Goal: Task Accomplishment & Management: Manage account settings

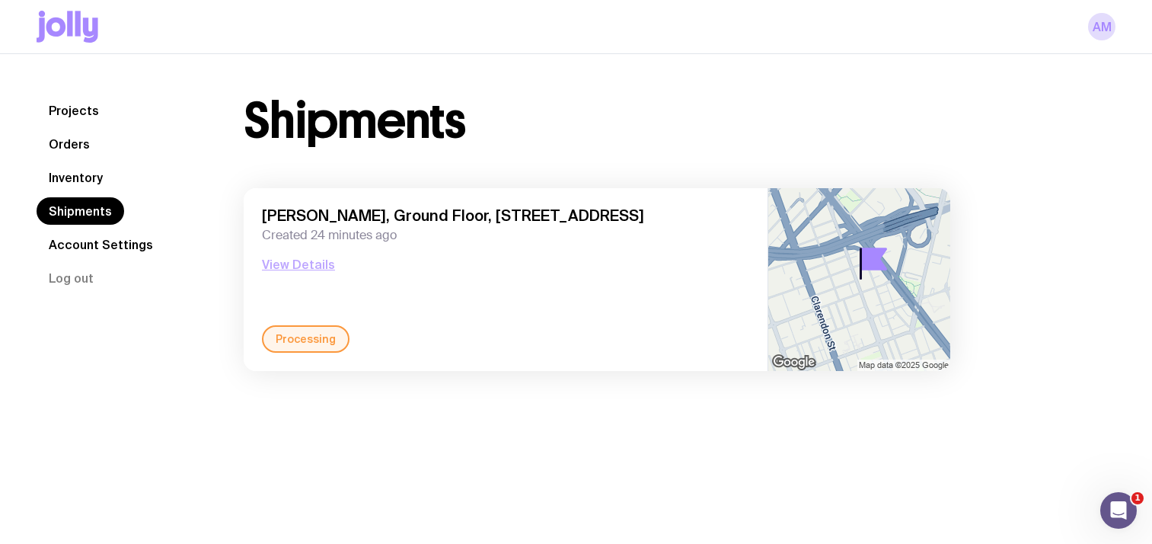
click at [298, 265] on button "View Details" at bounding box center [298, 264] width 73 height 18
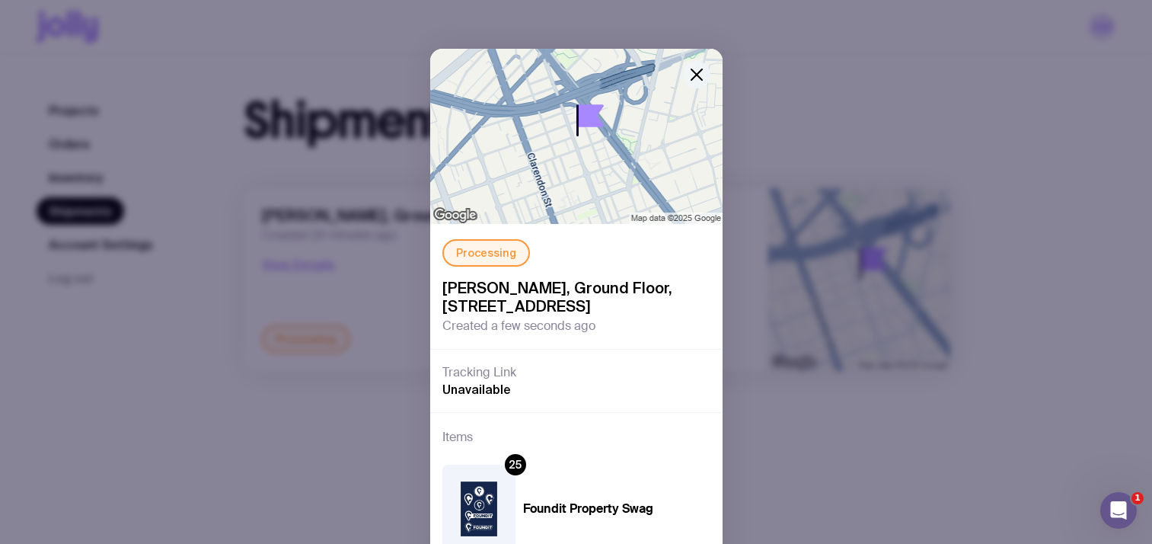
click at [688, 85] on div "Processing Andrew Miegel, Ground Floor, 101 Moray Street, South Melbourne 3205 …" at bounding box center [576, 307] width 292 height 516
click at [694, 72] on icon "button" at bounding box center [696, 74] width 11 height 11
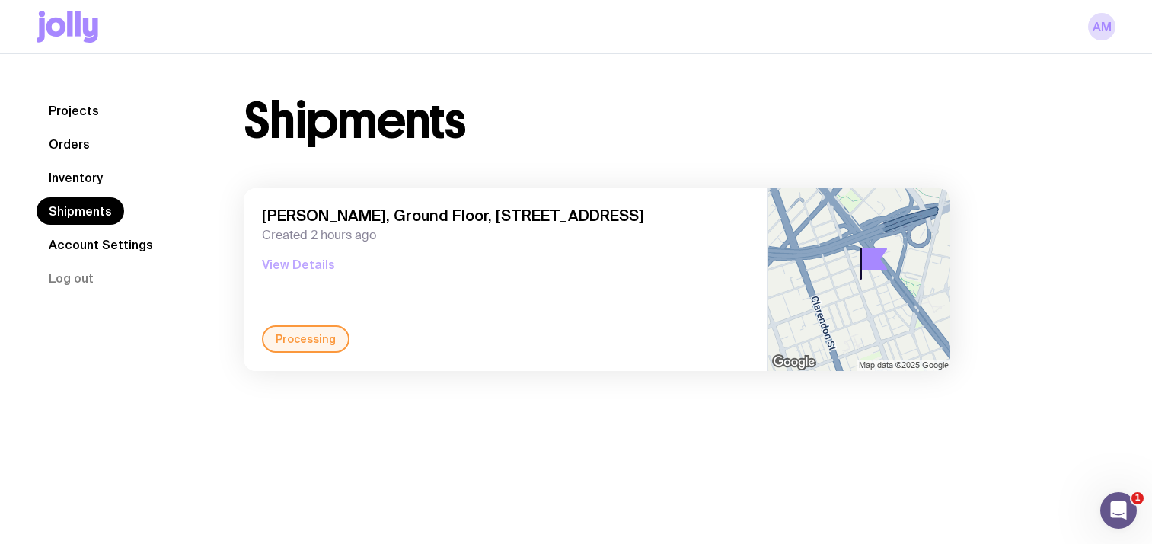
click at [289, 261] on button "View Details" at bounding box center [298, 264] width 73 height 18
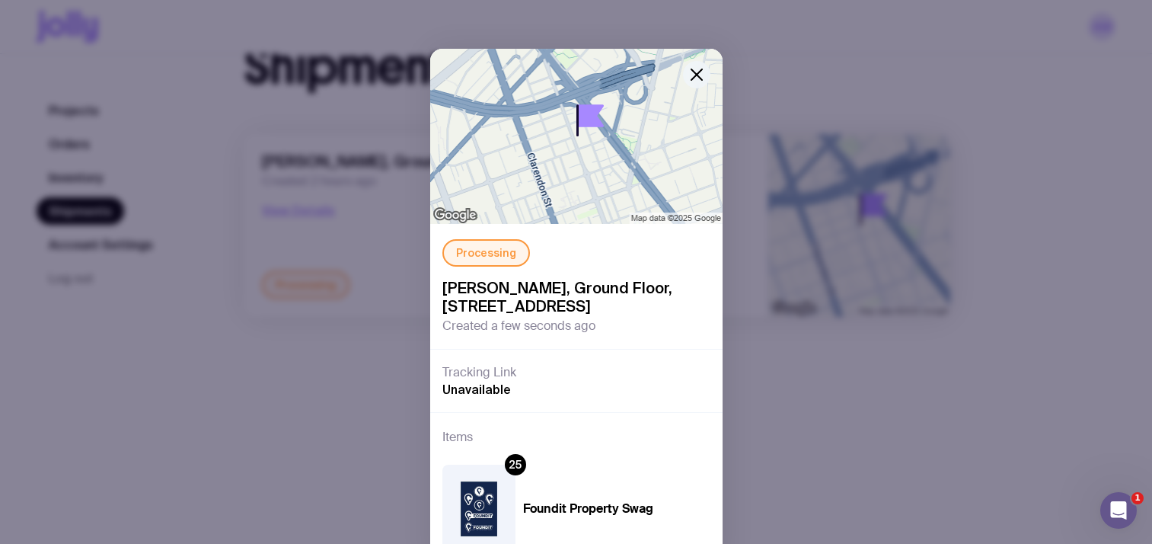
click at [694, 65] on icon "button" at bounding box center [697, 74] width 18 height 18
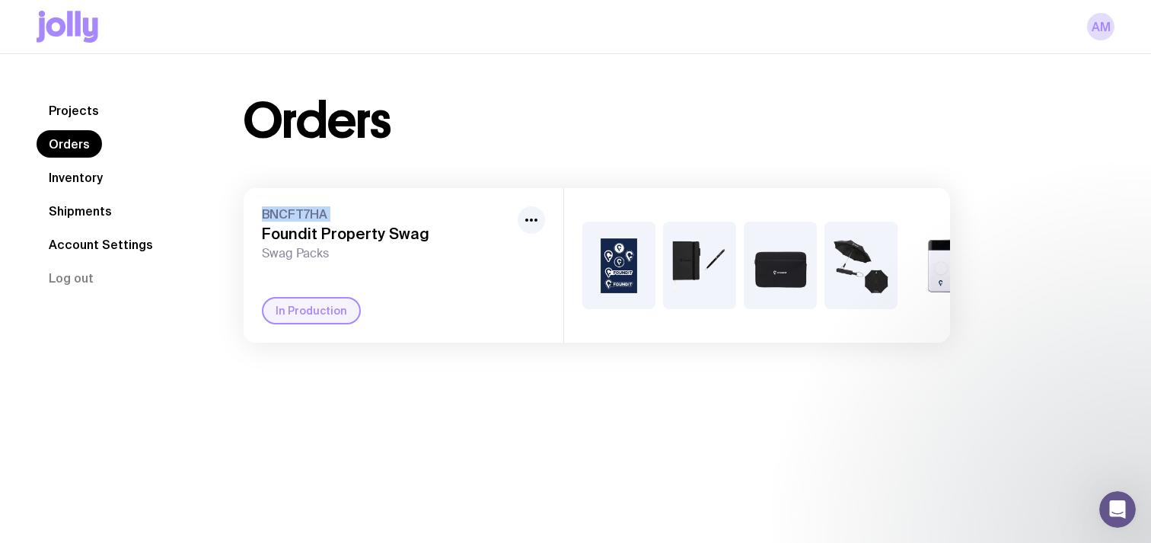
click at [81, 206] on link "Shipments" at bounding box center [81, 210] width 88 height 27
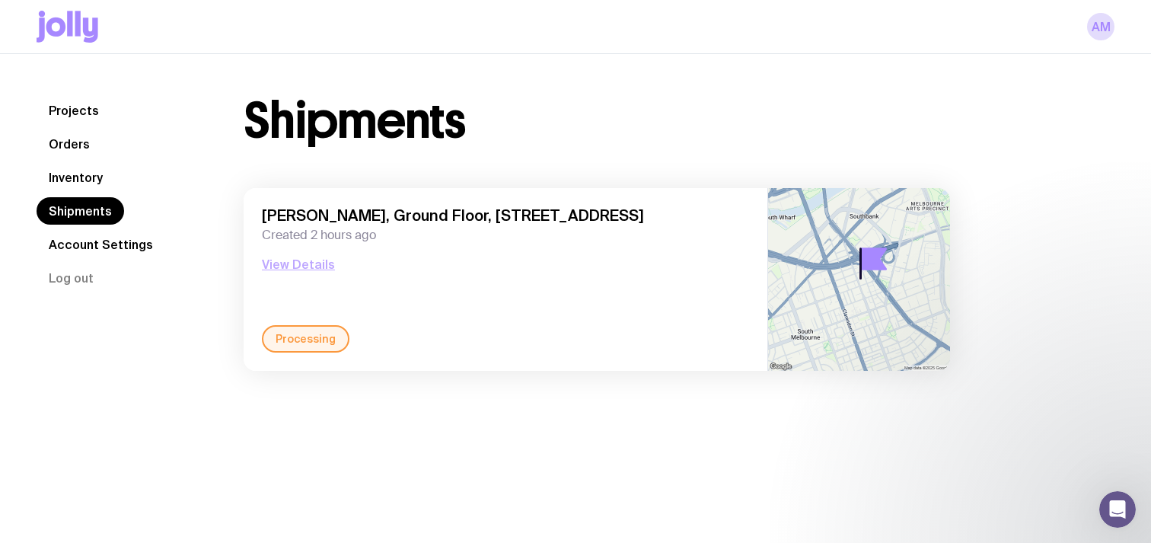
click at [295, 266] on button "View Details" at bounding box center [298, 264] width 73 height 18
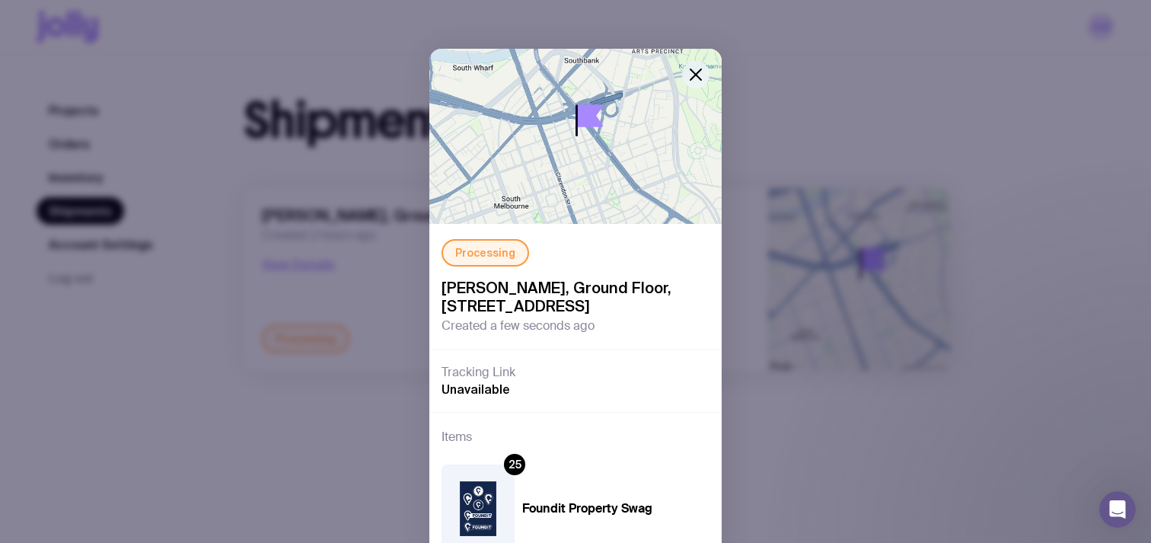
click at [684, 74] on button "button" at bounding box center [695, 74] width 27 height 27
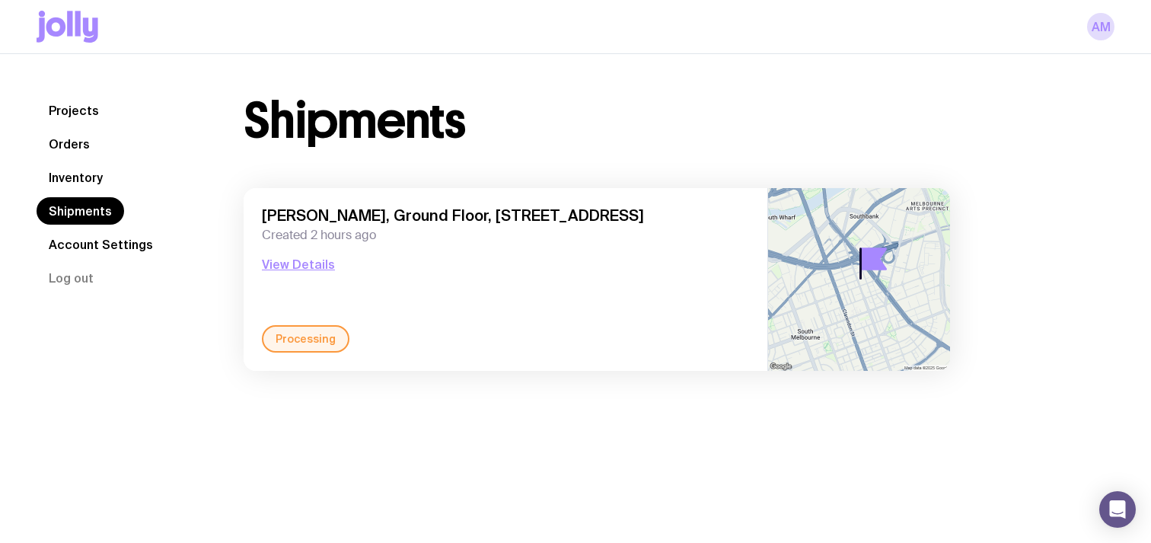
click at [110, 241] on link "Account Settings" at bounding box center [101, 244] width 129 height 27
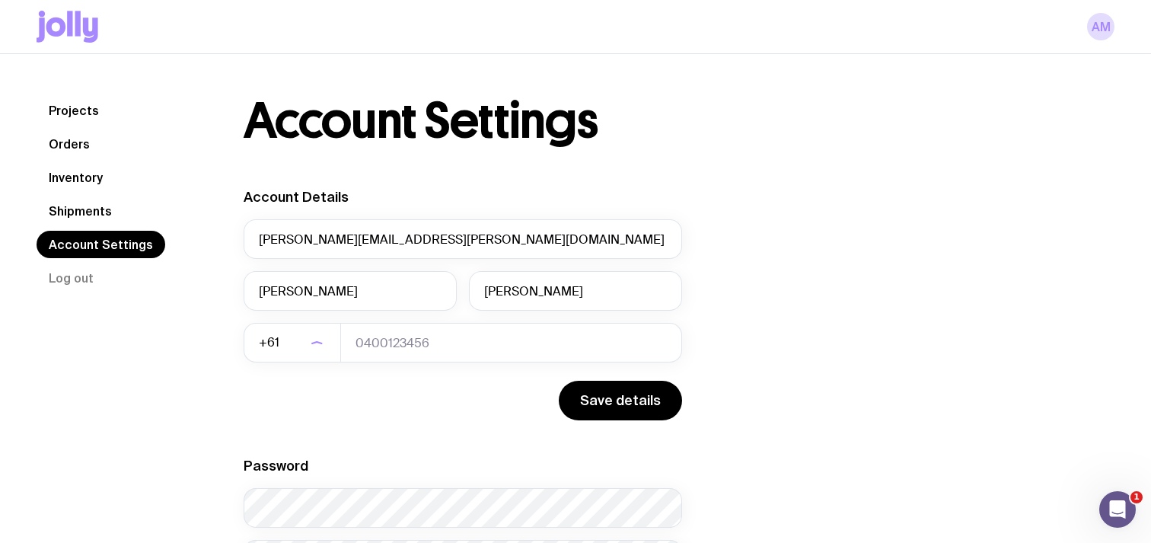
click at [86, 171] on link "Inventory" at bounding box center [76, 177] width 78 height 27
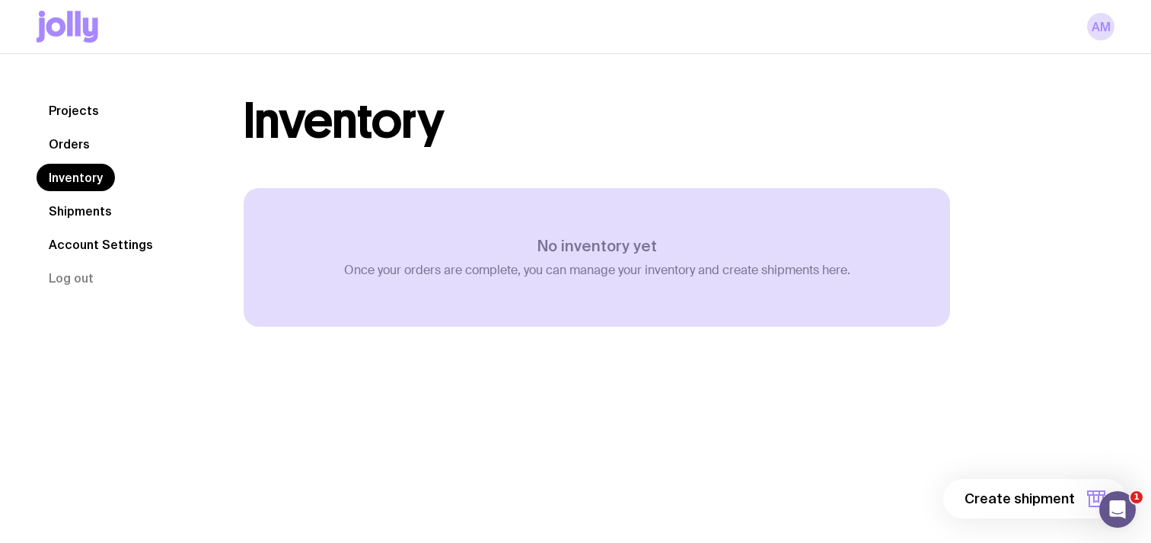
click at [510, 257] on div "No inventory yet Once your orders are complete, you can manage your inventory a…" at bounding box center [597, 257] width 506 height 41
click at [85, 146] on link "Orders" at bounding box center [69, 143] width 65 height 27
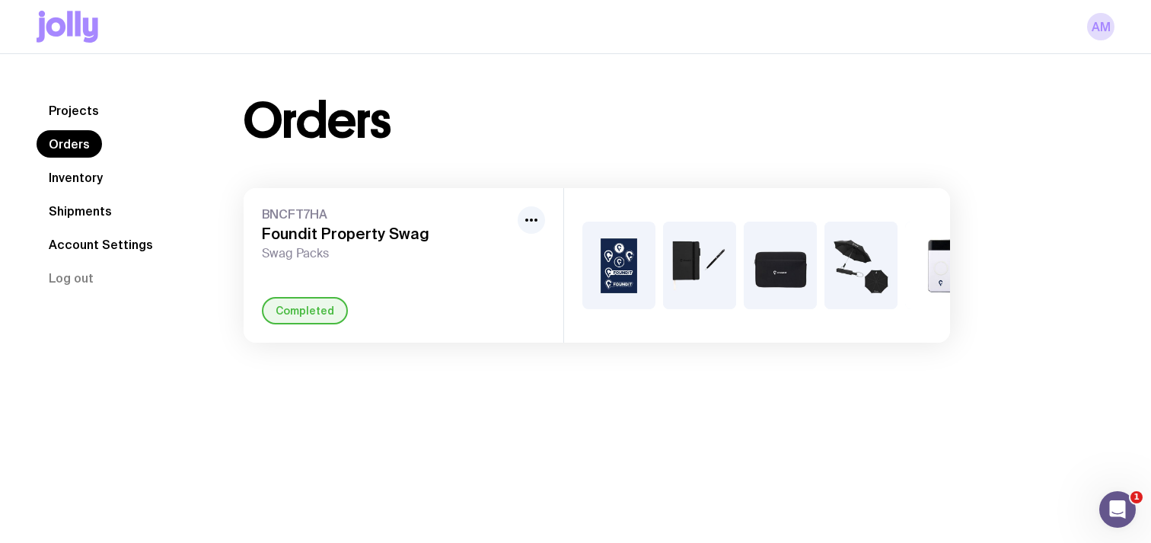
click at [470, 255] on span "Swag Packs" at bounding box center [387, 253] width 250 height 15
click at [86, 221] on link "Shipments" at bounding box center [81, 210] width 88 height 27
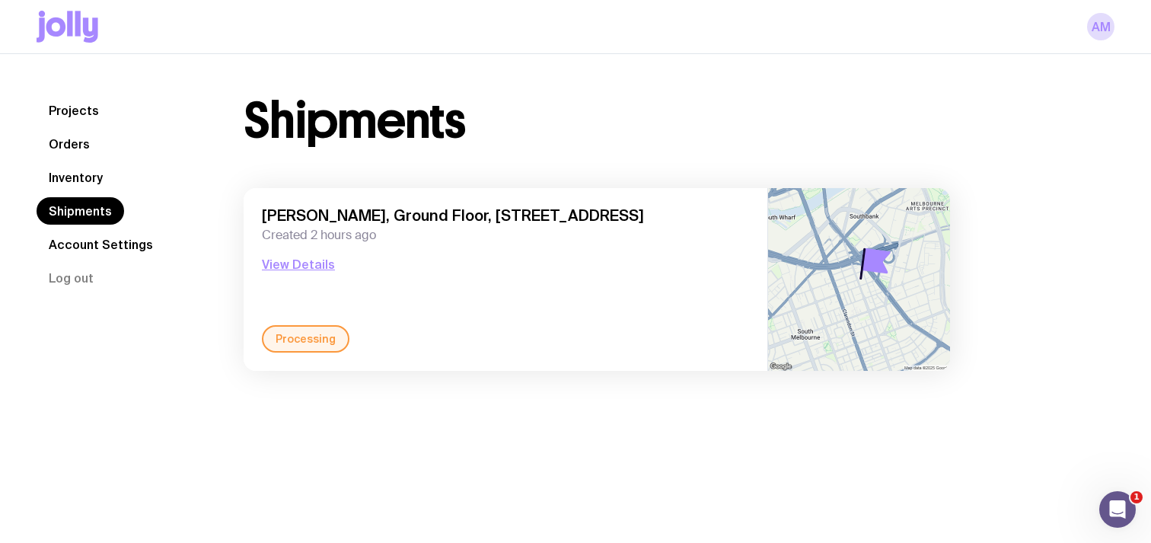
scroll to position [54, 0]
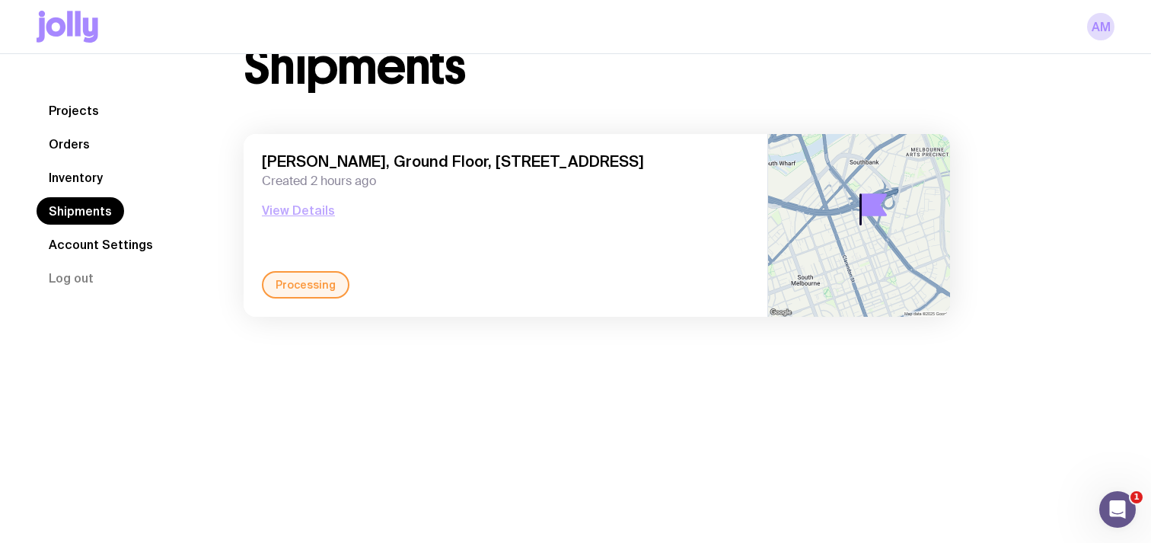
click at [305, 209] on button "View Details" at bounding box center [298, 210] width 73 height 18
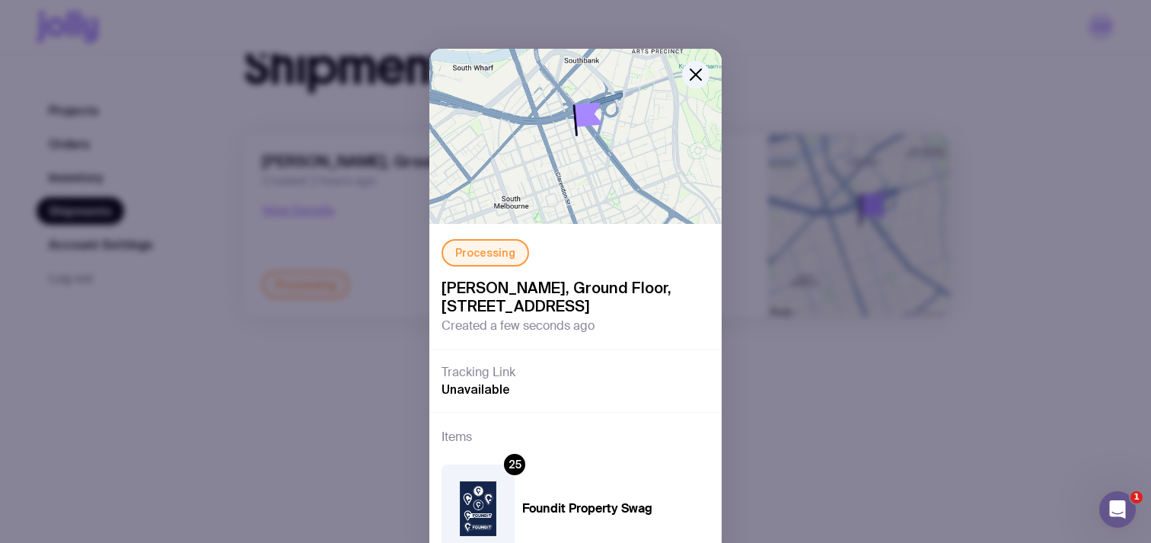
scroll to position [88, 0]
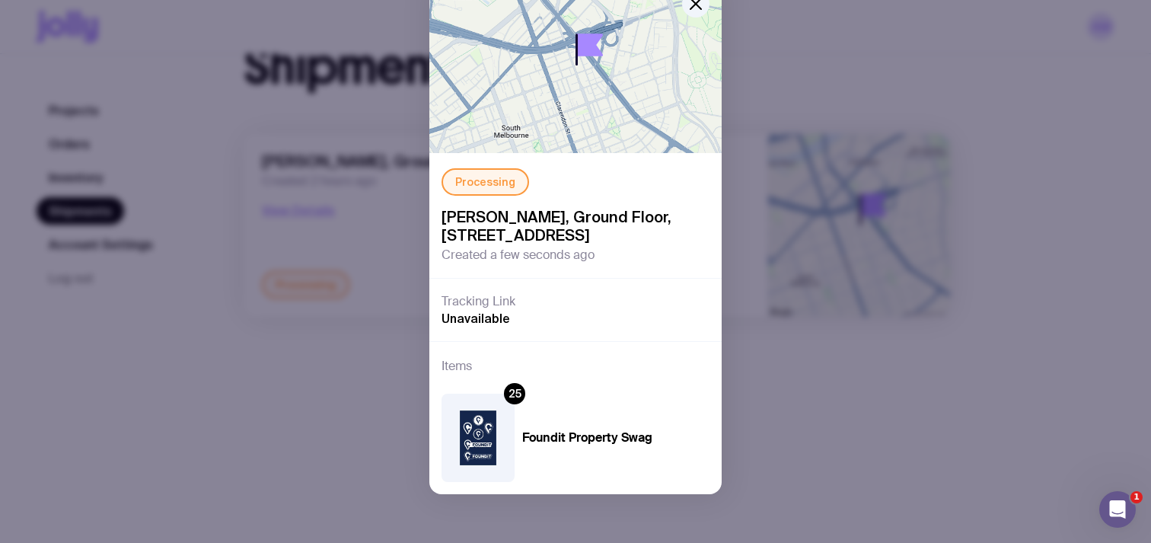
click at [521, 395] on div "25" at bounding box center [514, 393] width 21 height 21
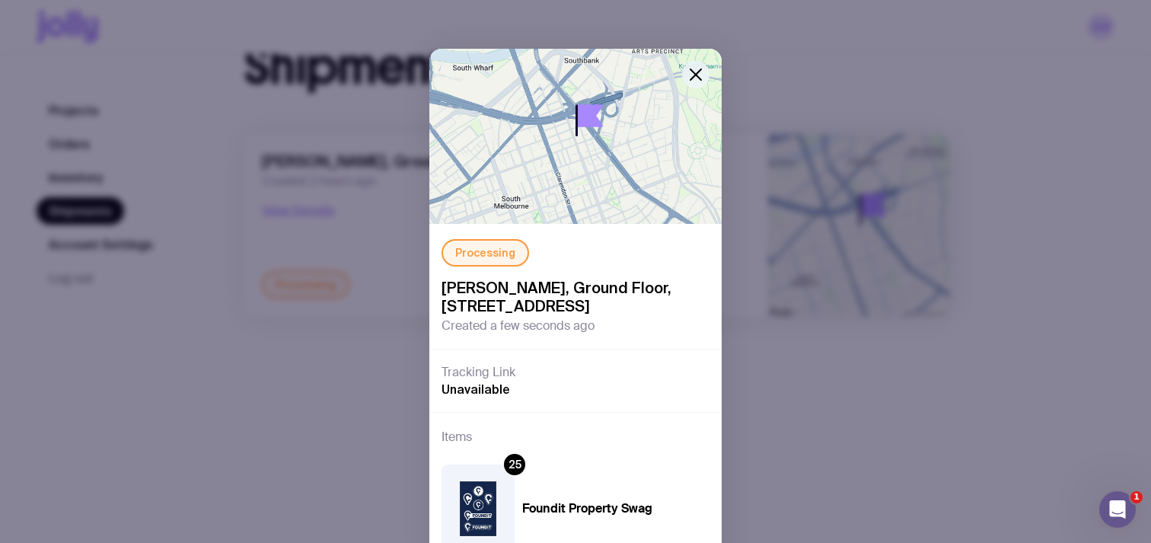
click at [692, 78] on icon "button" at bounding box center [696, 74] width 18 height 18
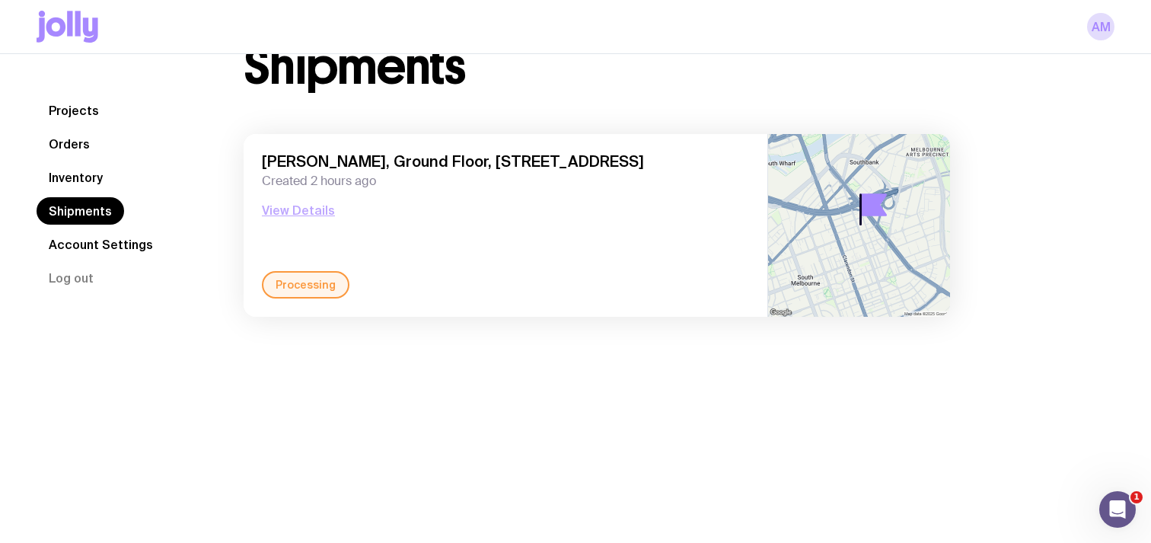
click at [321, 213] on button "View Details" at bounding box center [298, 210] width 73 height 18
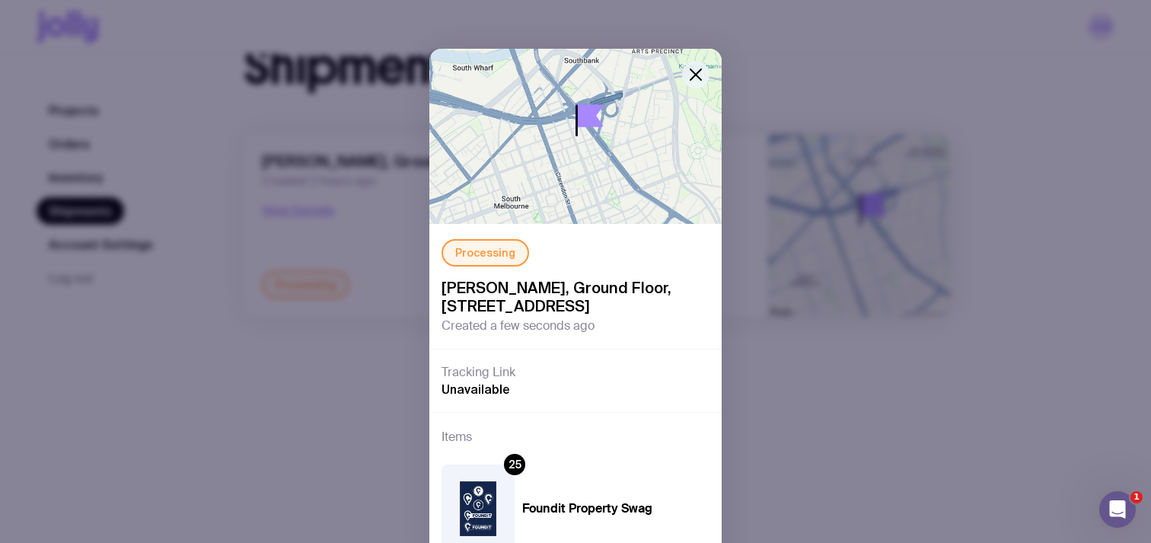
click at [700, 66] on icon "button" at bounding box center [696, 74] width 18 height 18
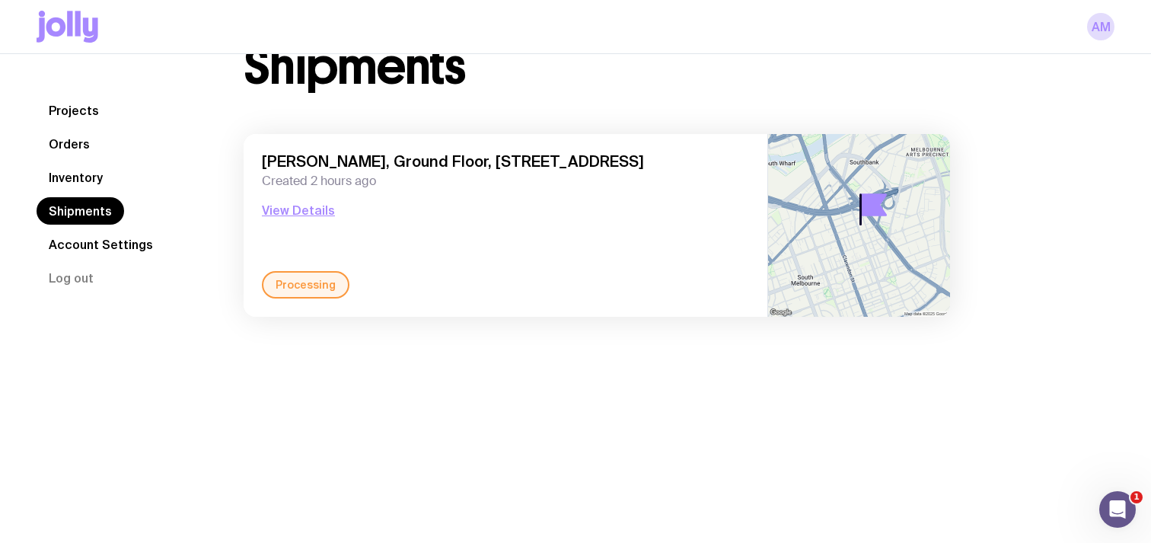
click at [69, 180] on link "Inventory" at bounding box center [76, 177] width 78 height 27
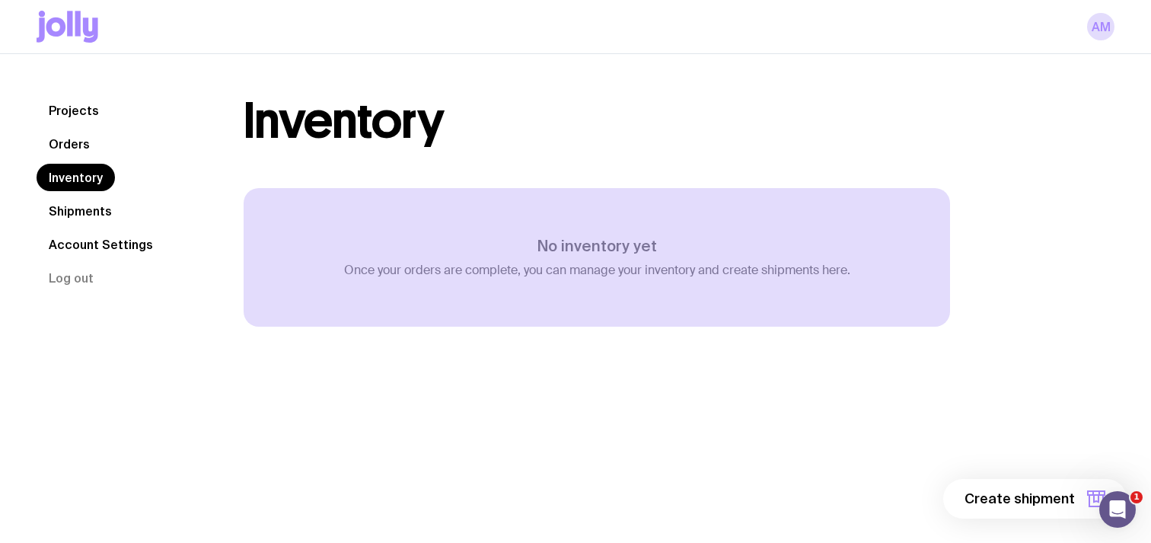
click at [80, 146] on link "Orders" at bounding box center [69, 143] width 65 height 27
